Goal: Transaction & Acquisition: Purchase product/service

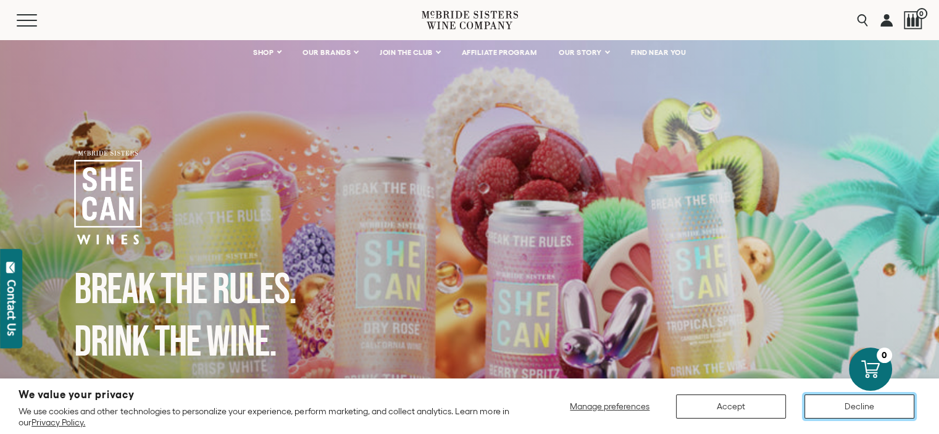
click at [851, 404] on button "Decline" at bounding box center [859, 407] width 110 height 24
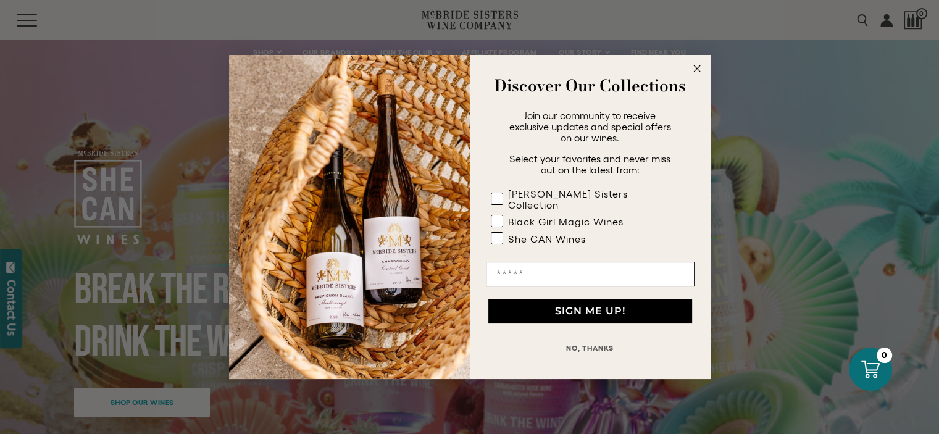
click at [696, 72] on icon "Close dialog" at bounding box center [697, 68] width 6 height 6
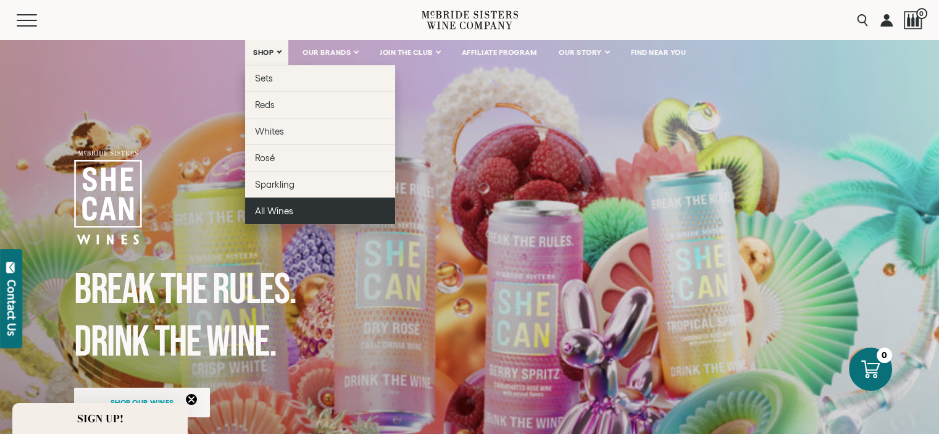
click at [288, 208] on span "All Wines" at bounding box center [274, 211] width 38 height 10
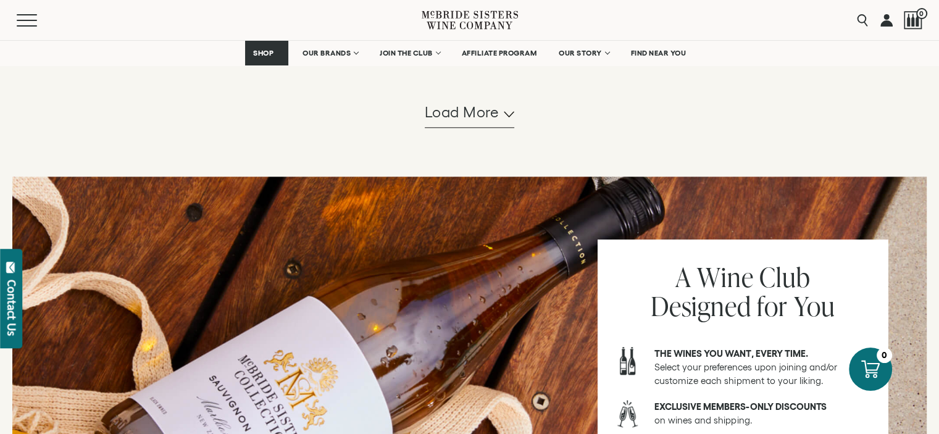
scroll to position [1327, 0]
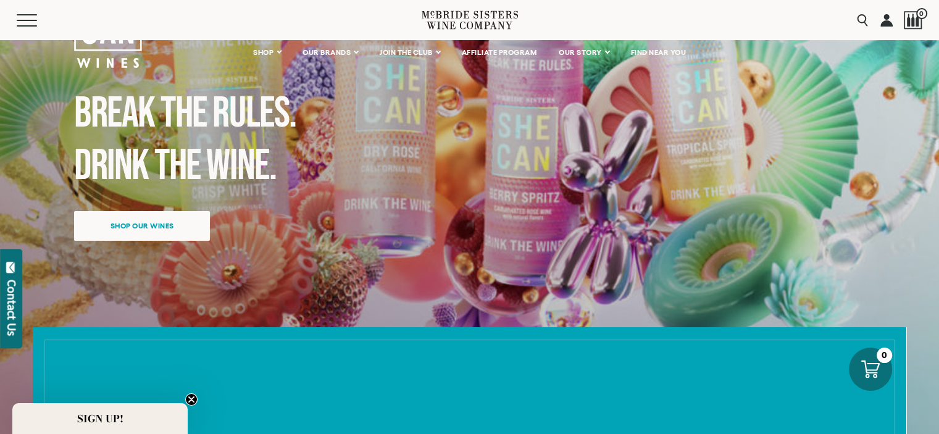
scroll to position [206, 0]
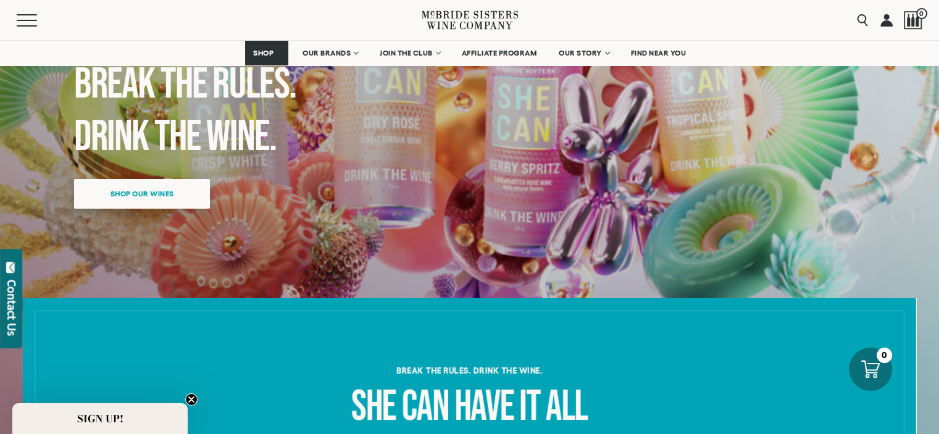
click at [149, 191] on span "Shop our wines" at bounding box center [142, 194] width 107 height 24
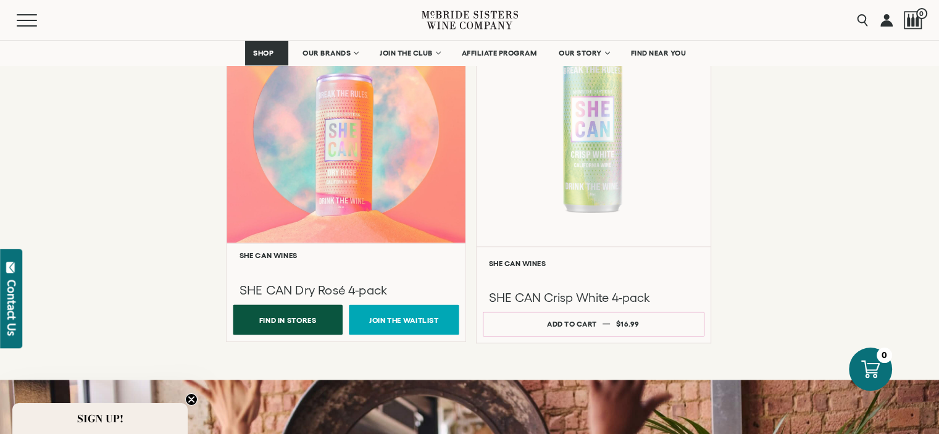
scroll to position [1042, 0]
